Goal: Find specific page/section

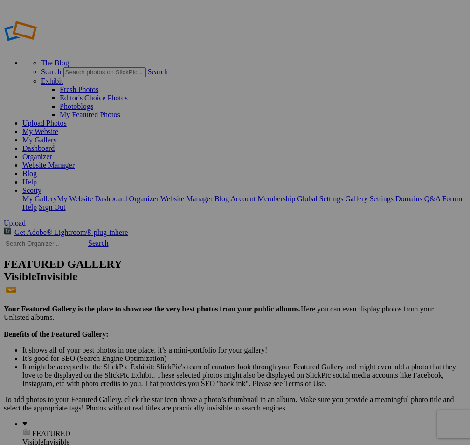
click at [76, 238] on input "text" at bounding box center [45, 243] width 83 height 10
type input "kennie"
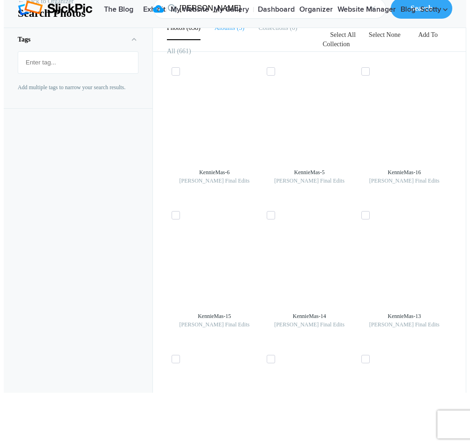
click at [234, 31] on b "Albums" at bounding box center [225, 27] width 21 height 7
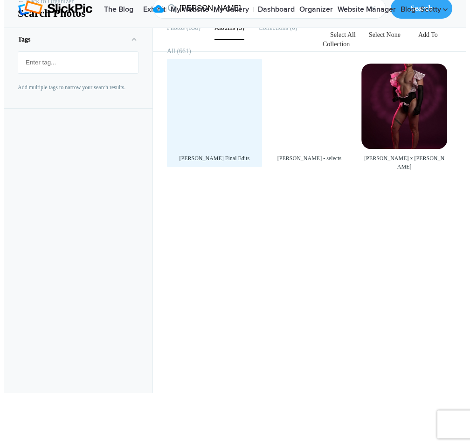
click at [241, 149] on div at bounding box center [215, 106] width 86 height 86
click at [212, 149] on div at bounding box center [215, 106] width 86 height 86
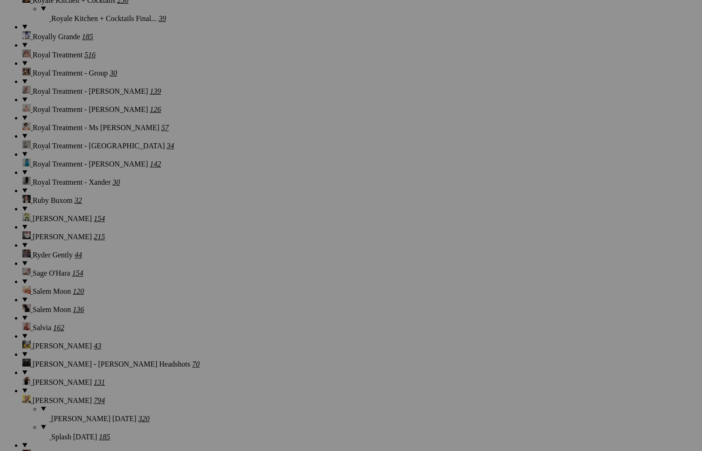
scroll to position [9981, 0]
